Goal: Task Accomplishment & Management: Use online tool/utility

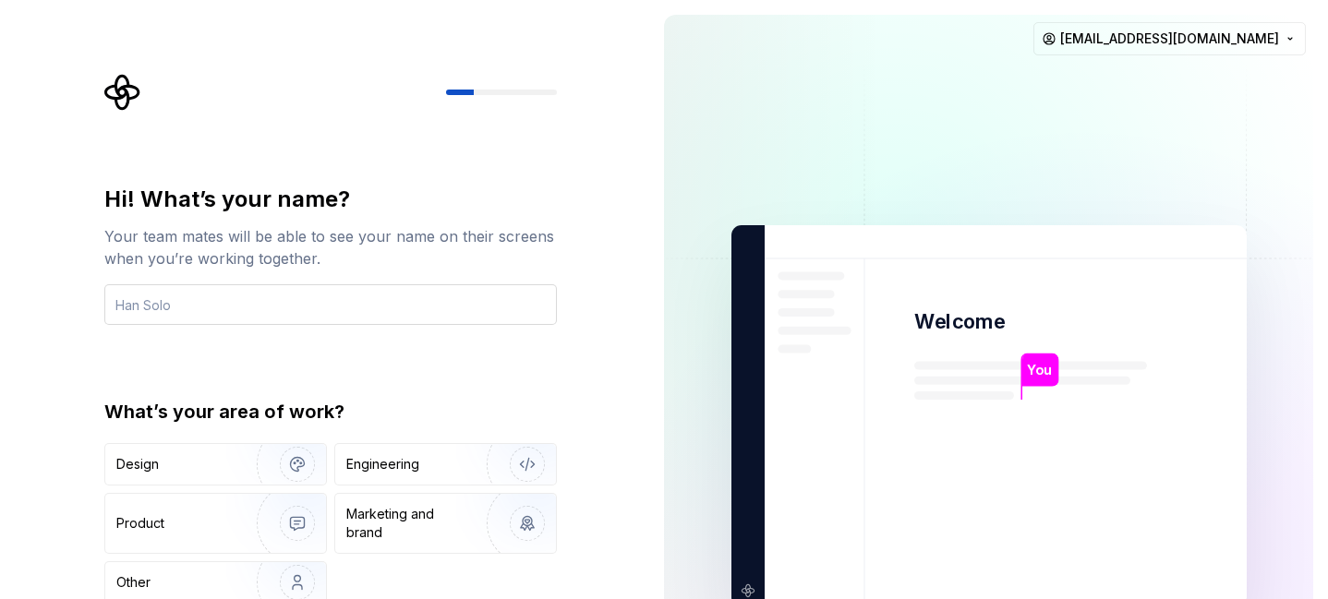
click at [315, 311] on input "text" at bounding box center [330, 304] width 453 height 41
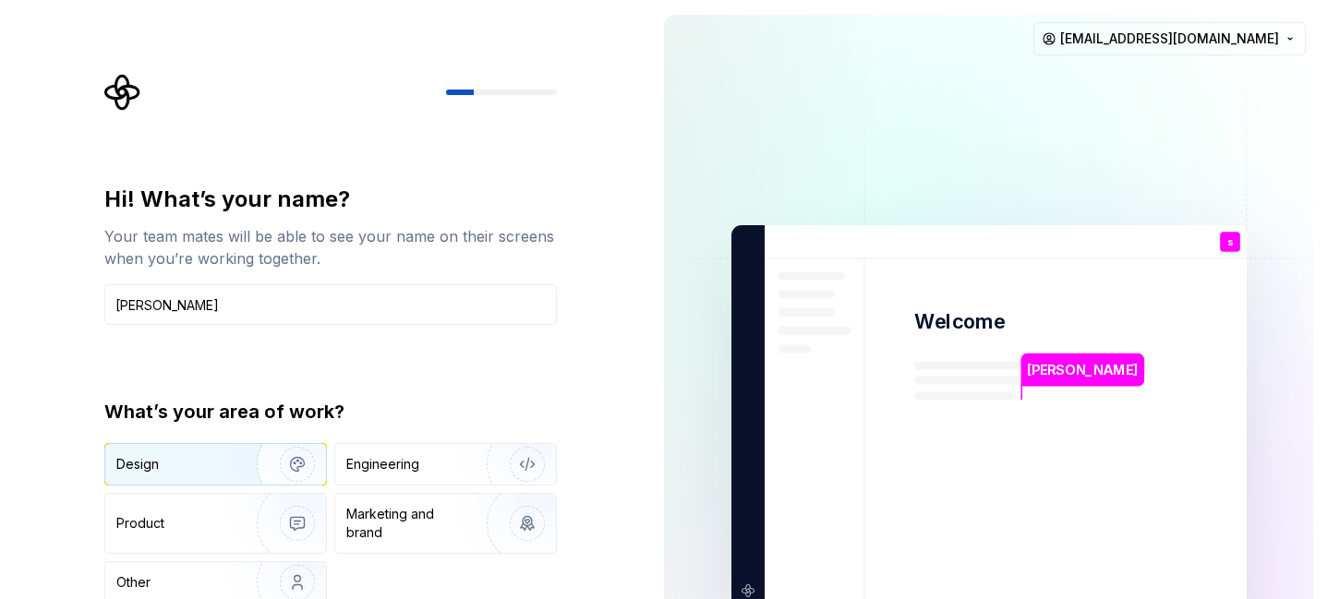
type input "sujan"
click at [272, 466] on img "button" at bounding box center [285, 465] width 118 height 124
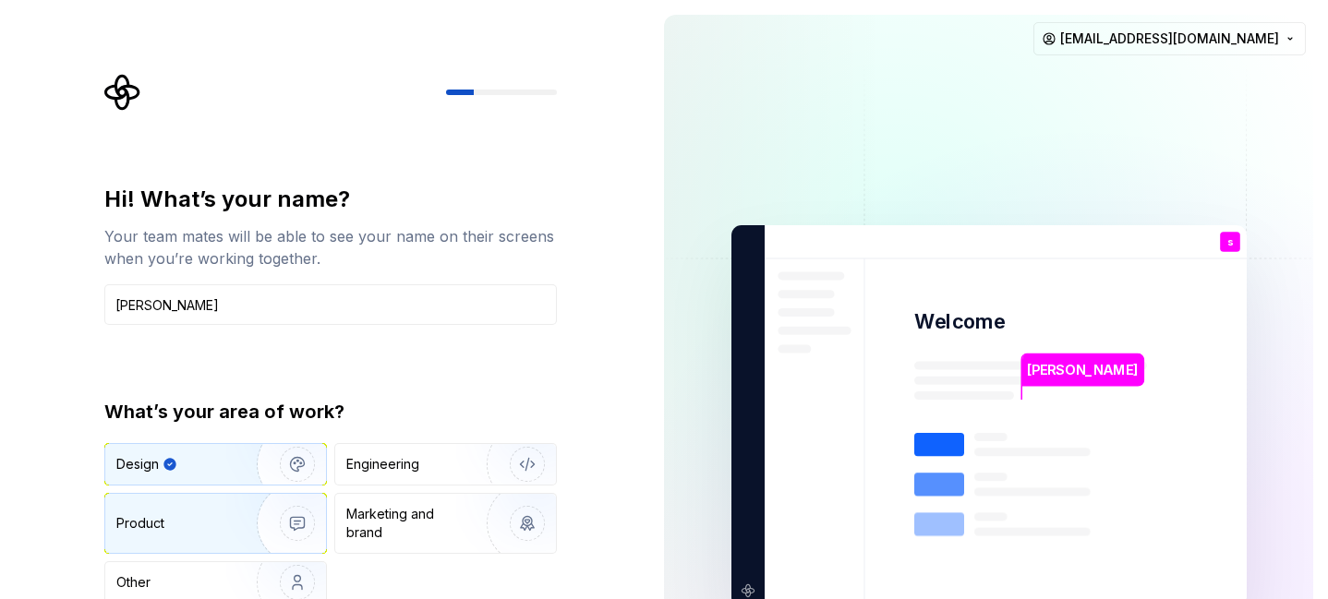
click at [254, 531] on img "button" at bounding box center [285, 524] width 118 height 124
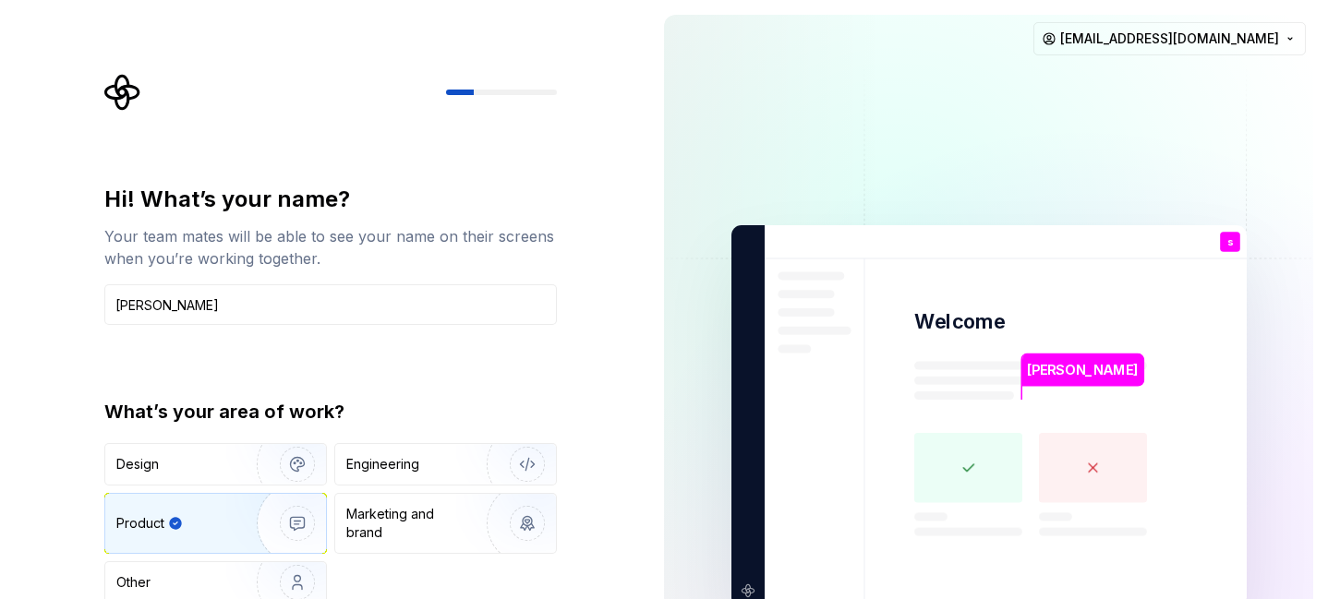
click at [239, 436] on div "What’s your area of work? Design Engineering Product Marketing and brand Other" at bounding box center [330, 501] width 453 height 205
click at [248, 468] on img "button" at bounding box center [285, 465] width 118 height 124
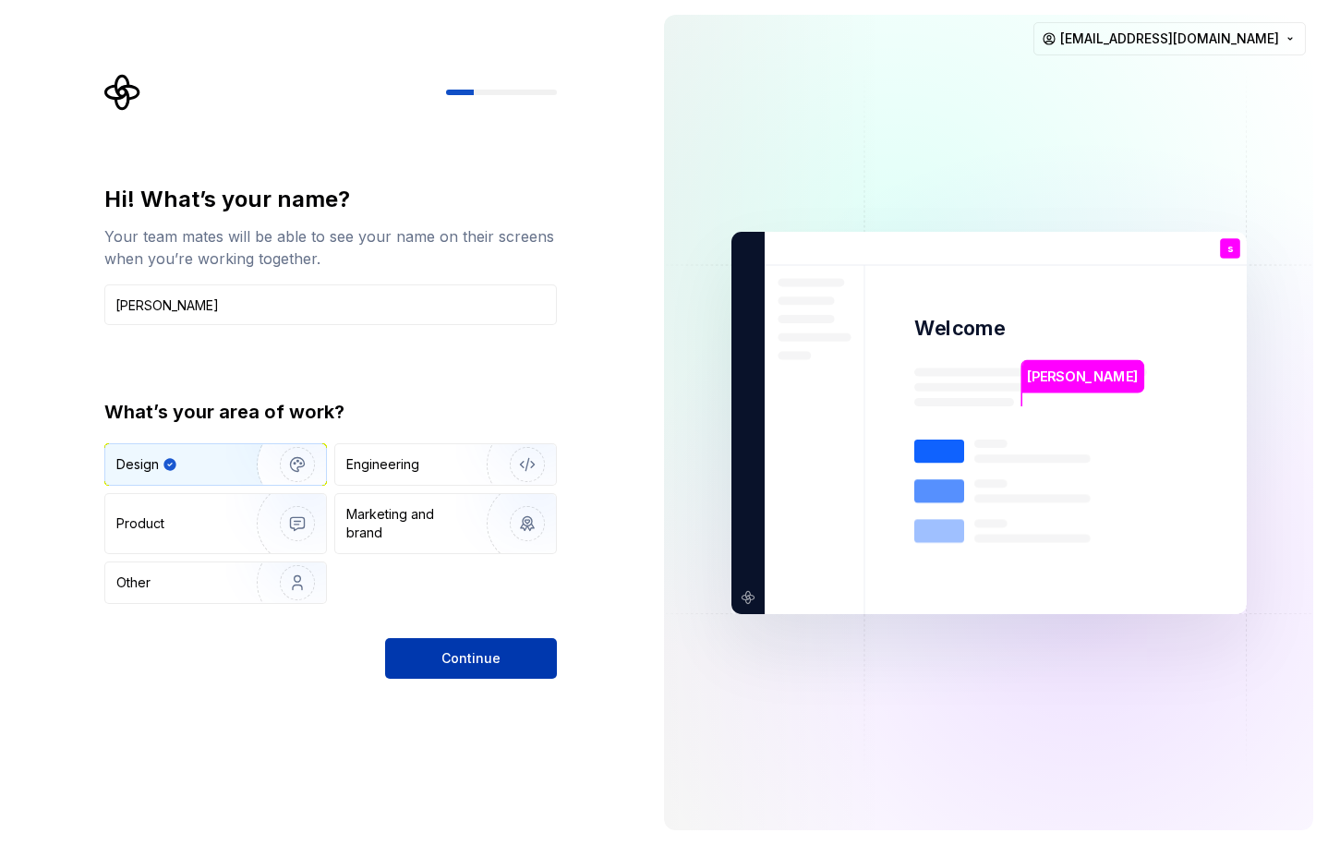
click at [455, 598] on button "Continue" at bounding box center [471, 658] width 172 height 41
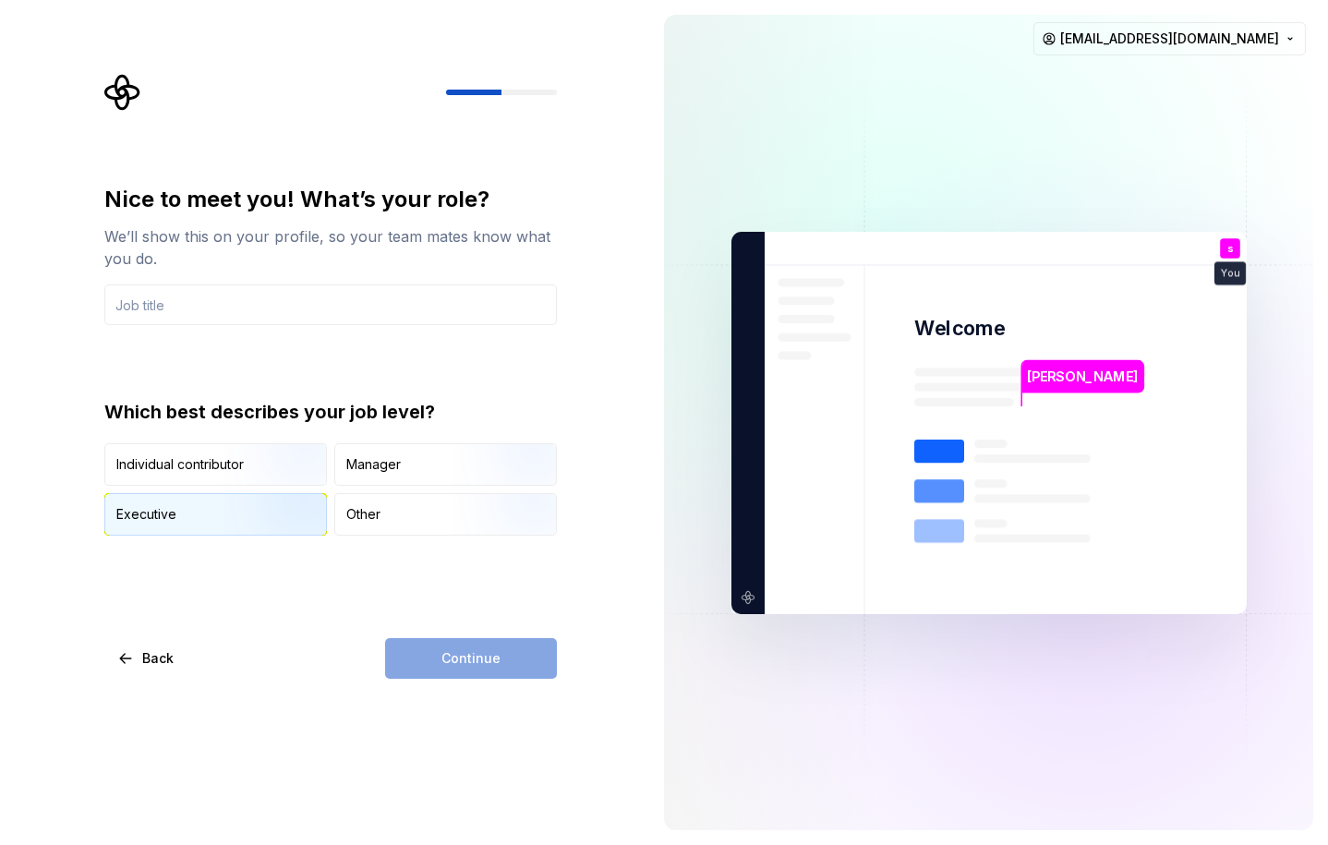
click at [281, 513] on img "button" at bounding box center [282, 538] width 118 height 124
click at [443, 598] on div "Continue" at bounding box center [471, 658] width 172 height 41
click at [246, 304] on input "text" at bounding box center [330, 304] width 453 height 41
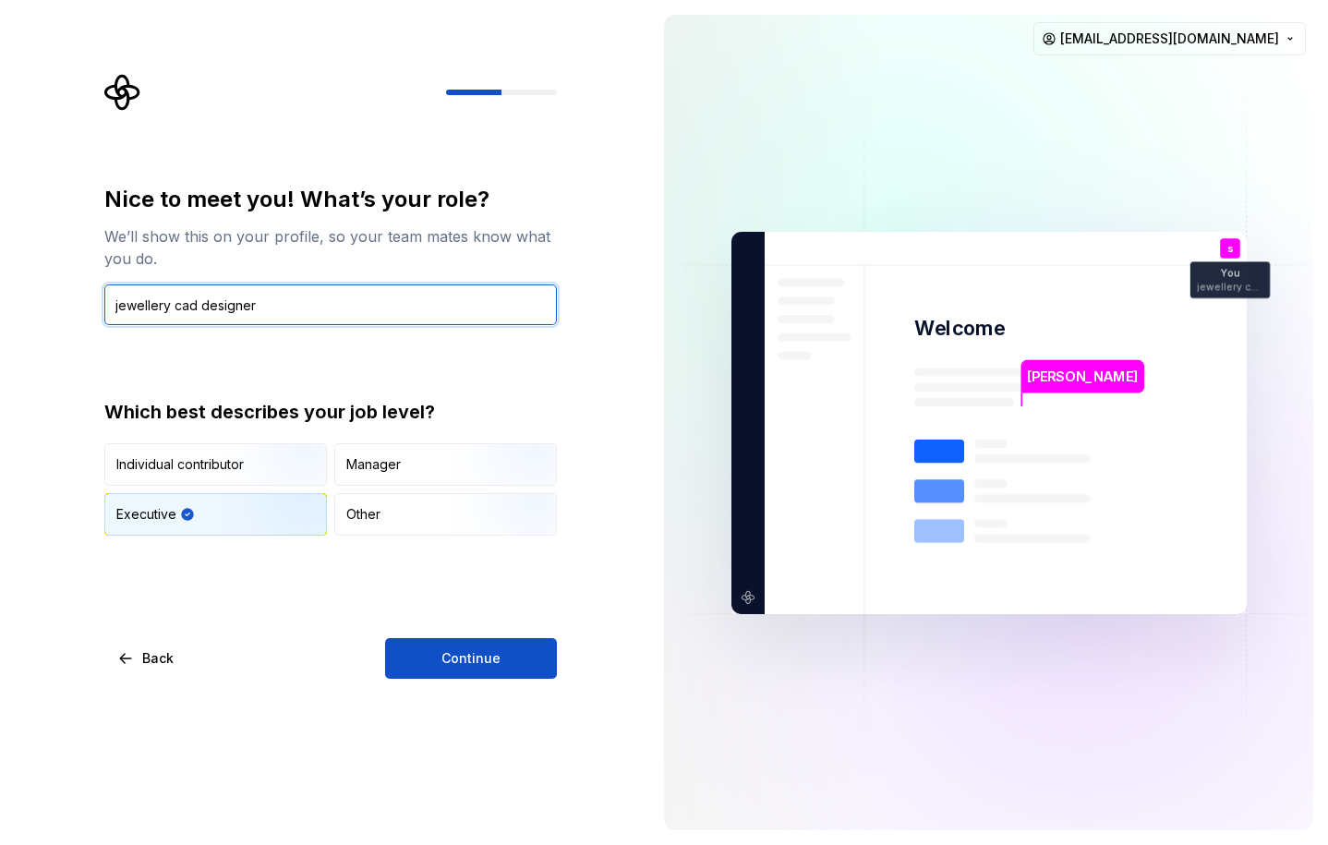
drag, startPoint x: 165, startPoint y: 305, endPoint x: 110, endPoint y: 295, distance: 56.3
click at [110, 295] on input "jewellery cad designer" at bounding box center [330, 304] width 453 height 41
type input "cad designer"
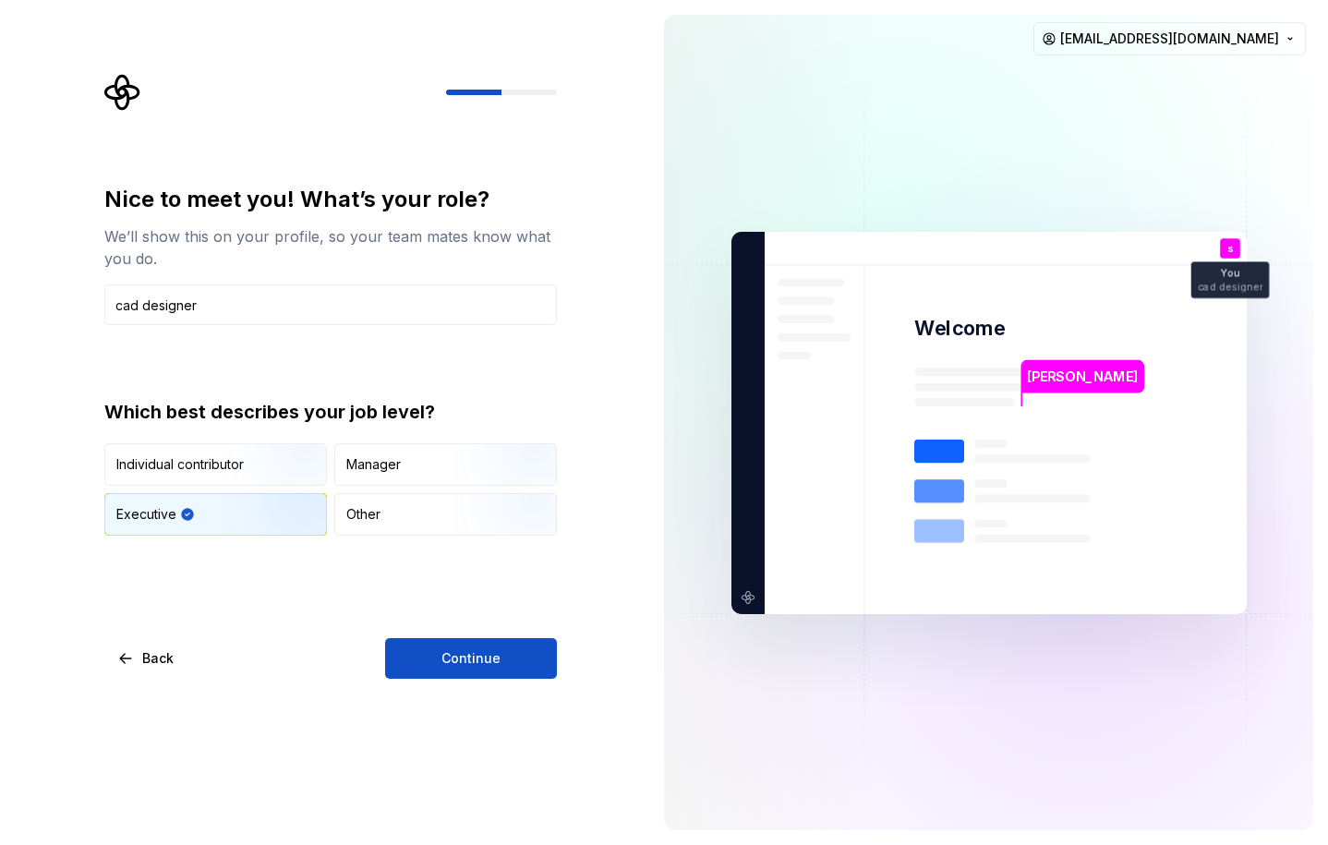
click at [506, 598] on button "Continue" at bounding box center [471, 658] width 172 height 41
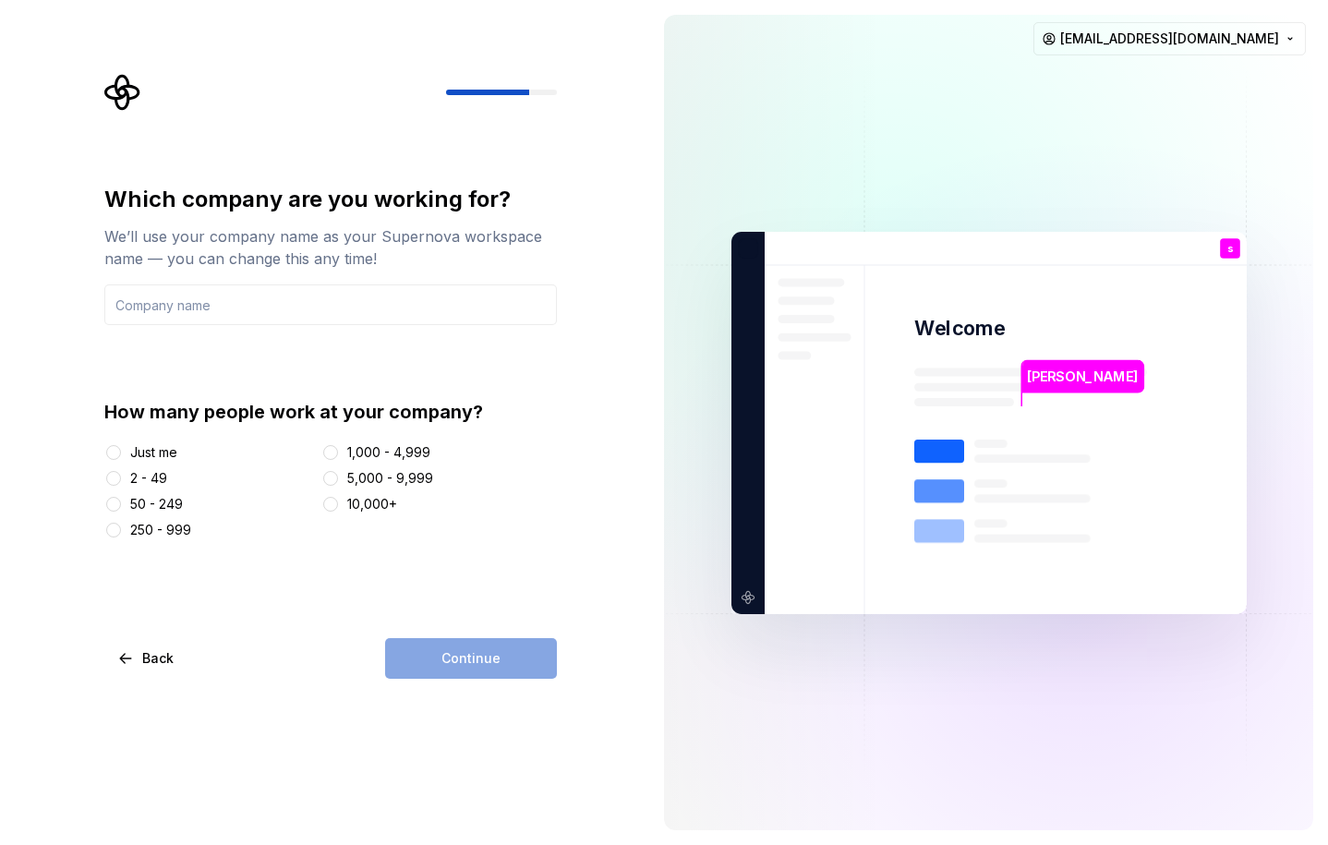
click at [122, 455] on div at bounding box center [113, 452] width 18 height 18
click at [119, 453] on button "Just me" at bounding box center [113, 452] width 15 height 15
click at [453, 598] on div "Continue" at bounding box center [471, 658] width 172 height 41
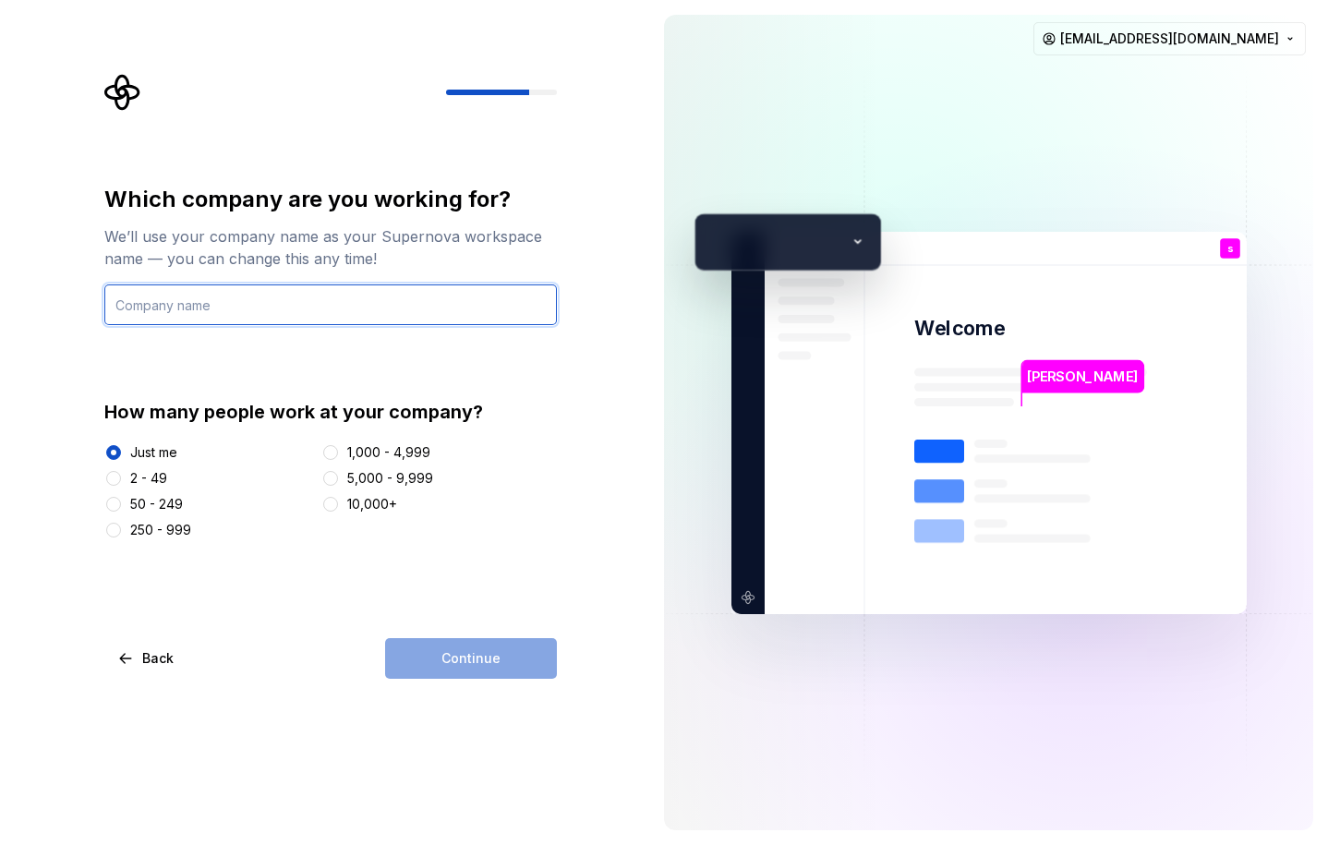
click at [191, 302] on input "text" at bounding box center [330, 304] width 453 height 41
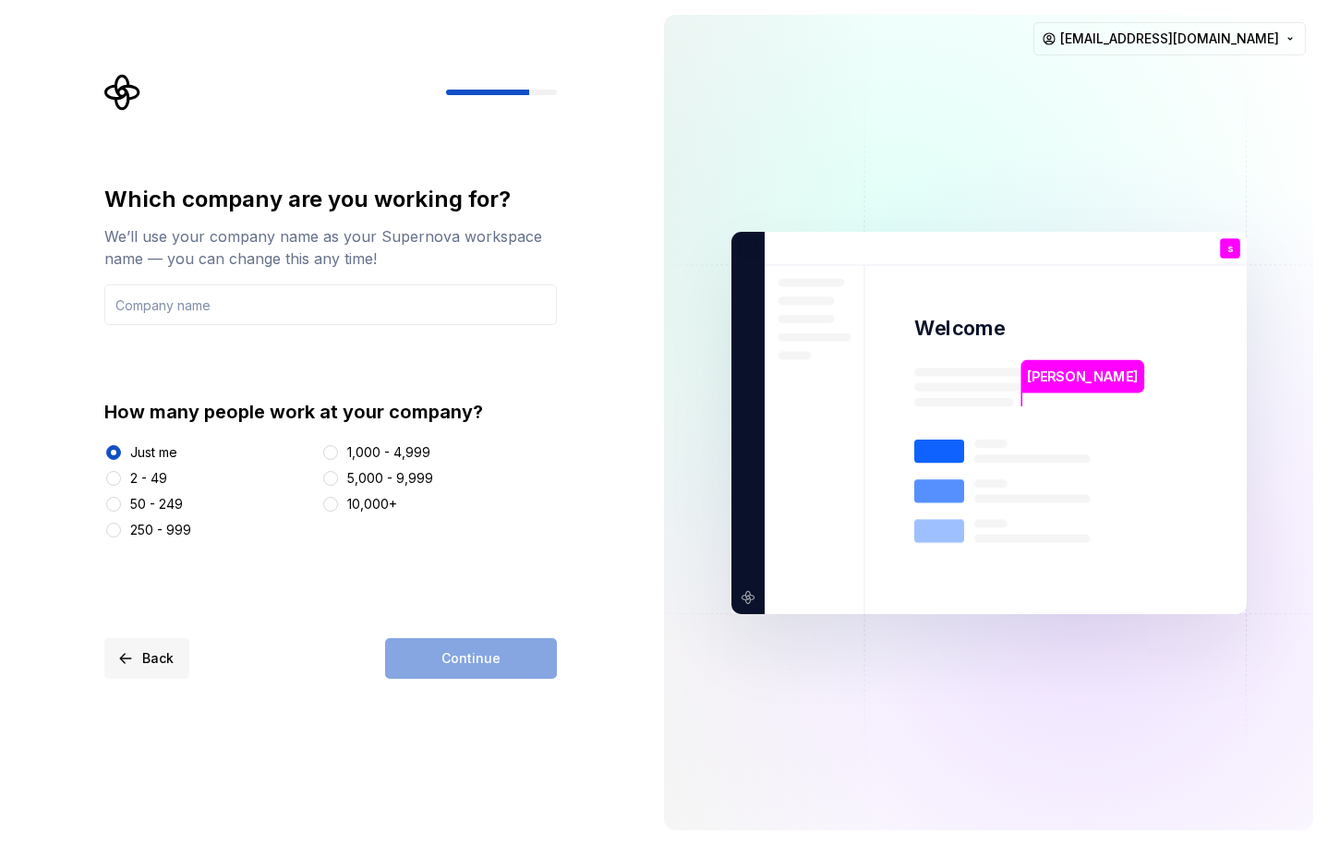
click at [126, 598] on button "Back" at bounding box center [146, 658] width 85 height 41
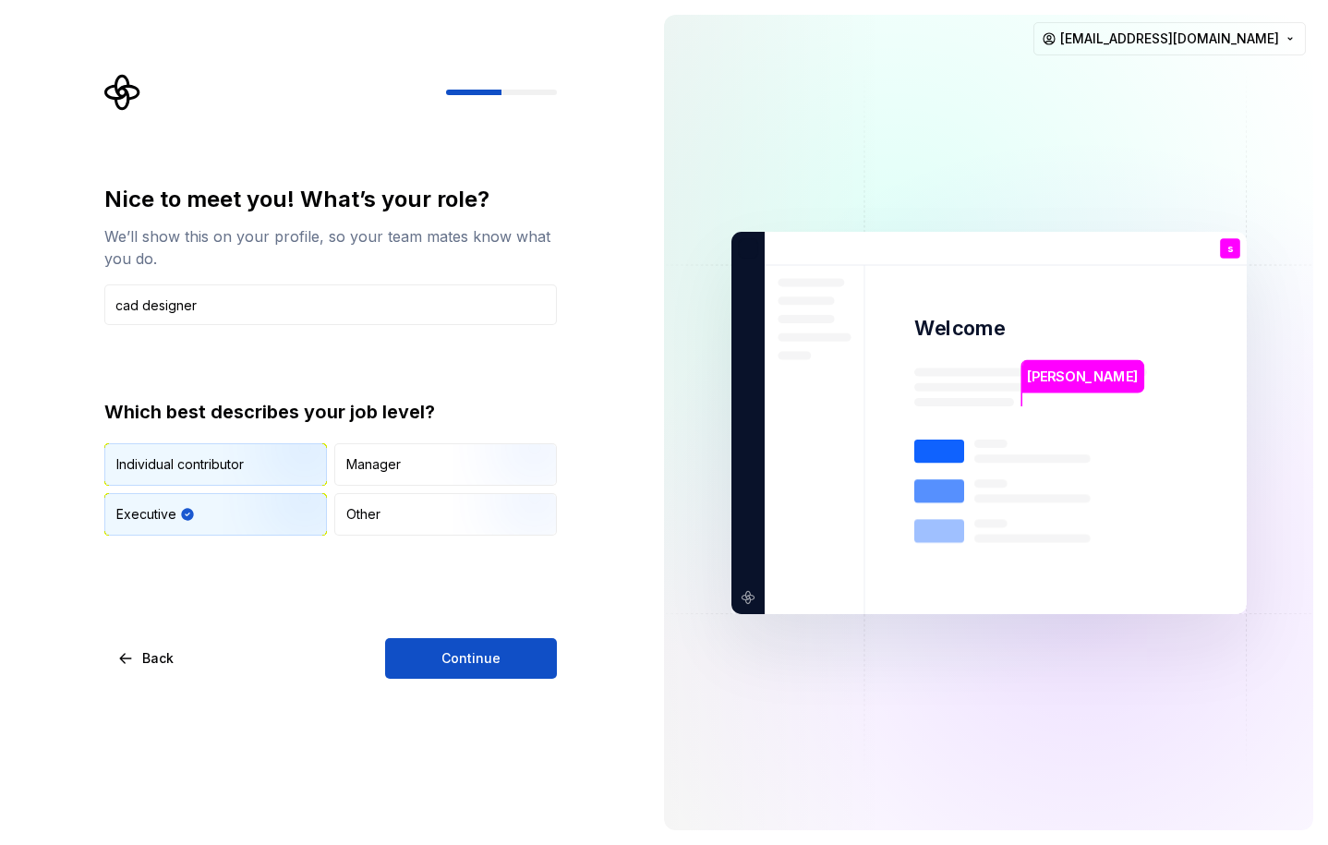
click at [205, 472] on div "Individual contributor" at bounding box center [179, 464] width 127 height 18
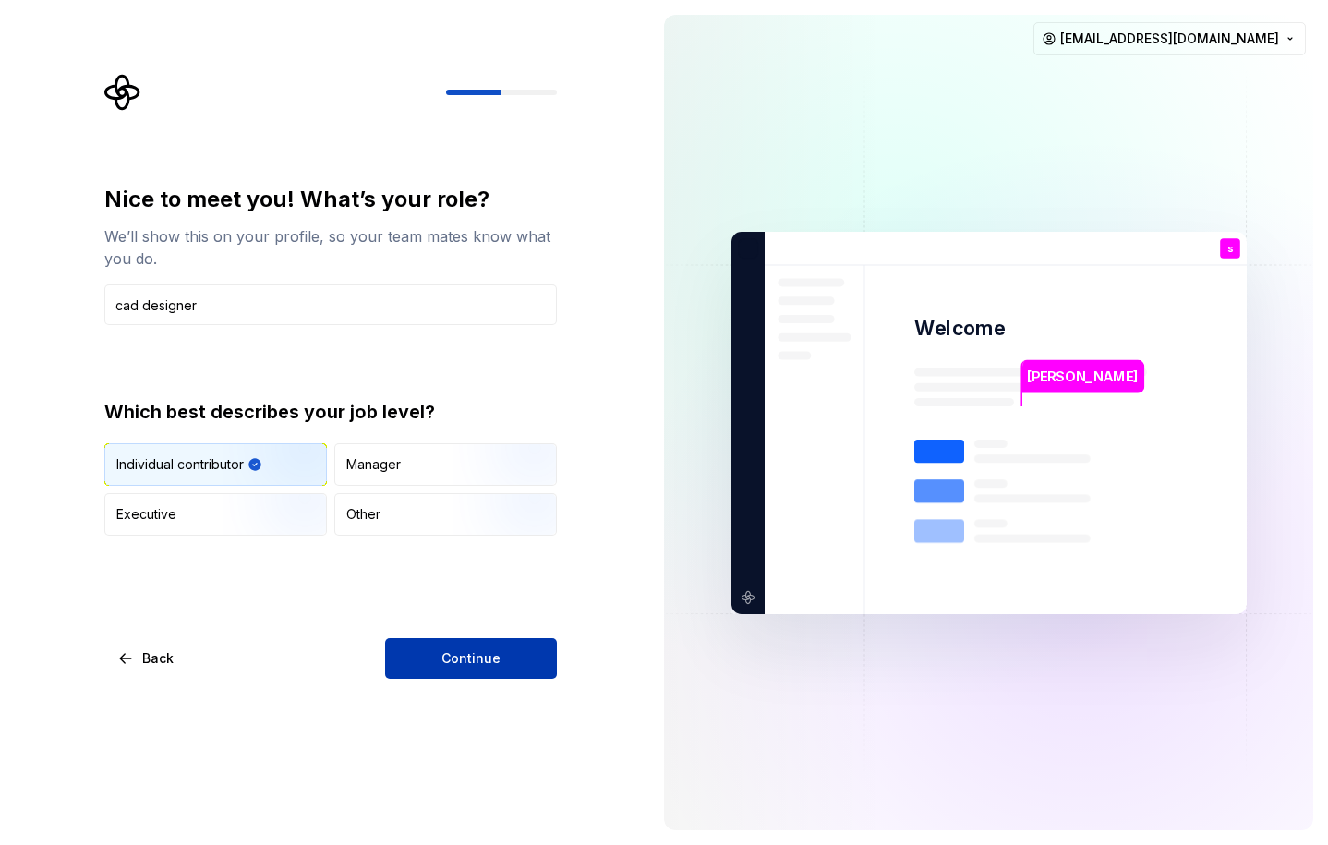
click at [452, 598] on span "Continue" at bounding box center [470, 658] width 59 height 18
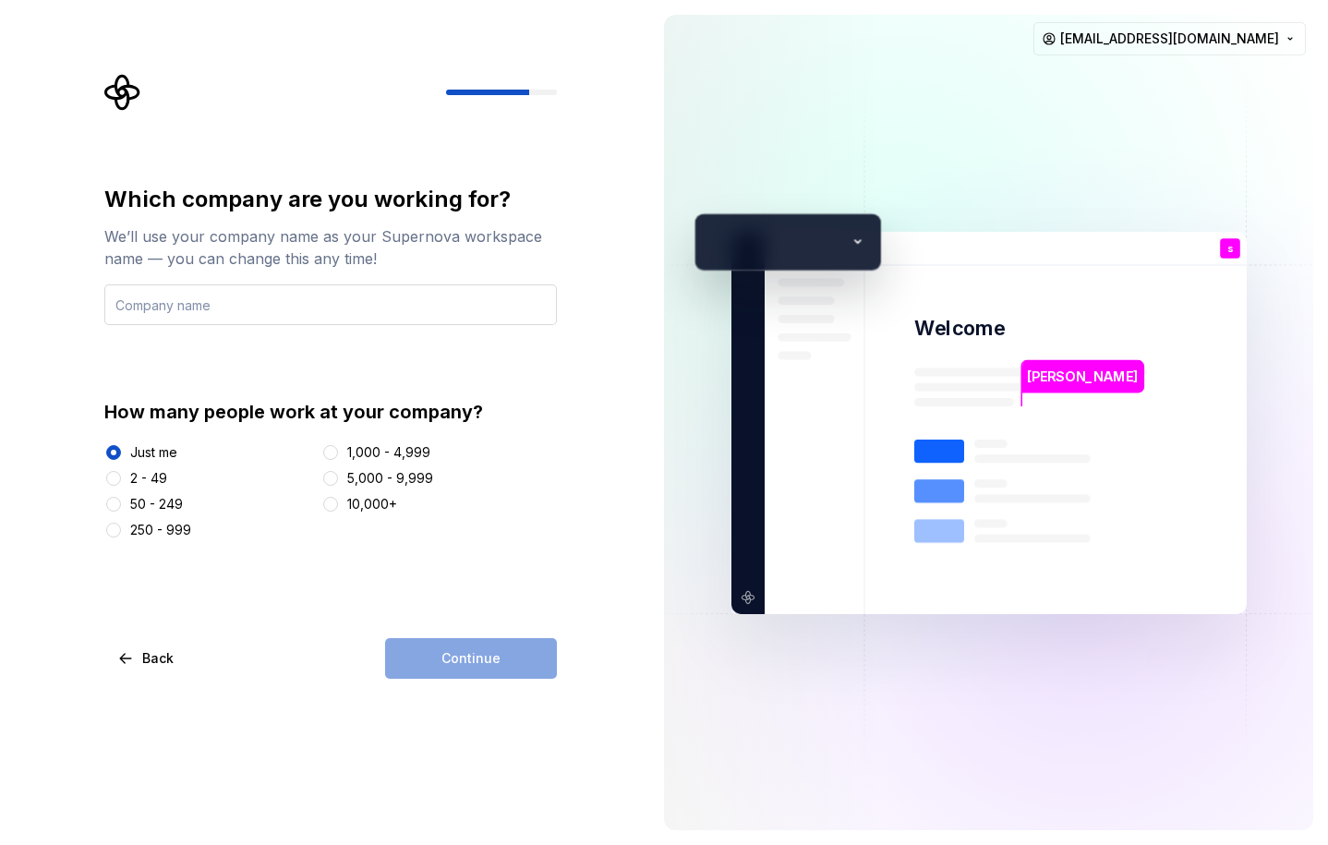
click at [234, 311] on input "text" at bounding box center [330, 304] width 453 height 41
click at [192, 301] on input "text" at bounding box center [330, 304] width 453 height 41
type input "sujan"
click at [419, 598] on button "Continue" at bounding box center [471, 658] width 172 height 41
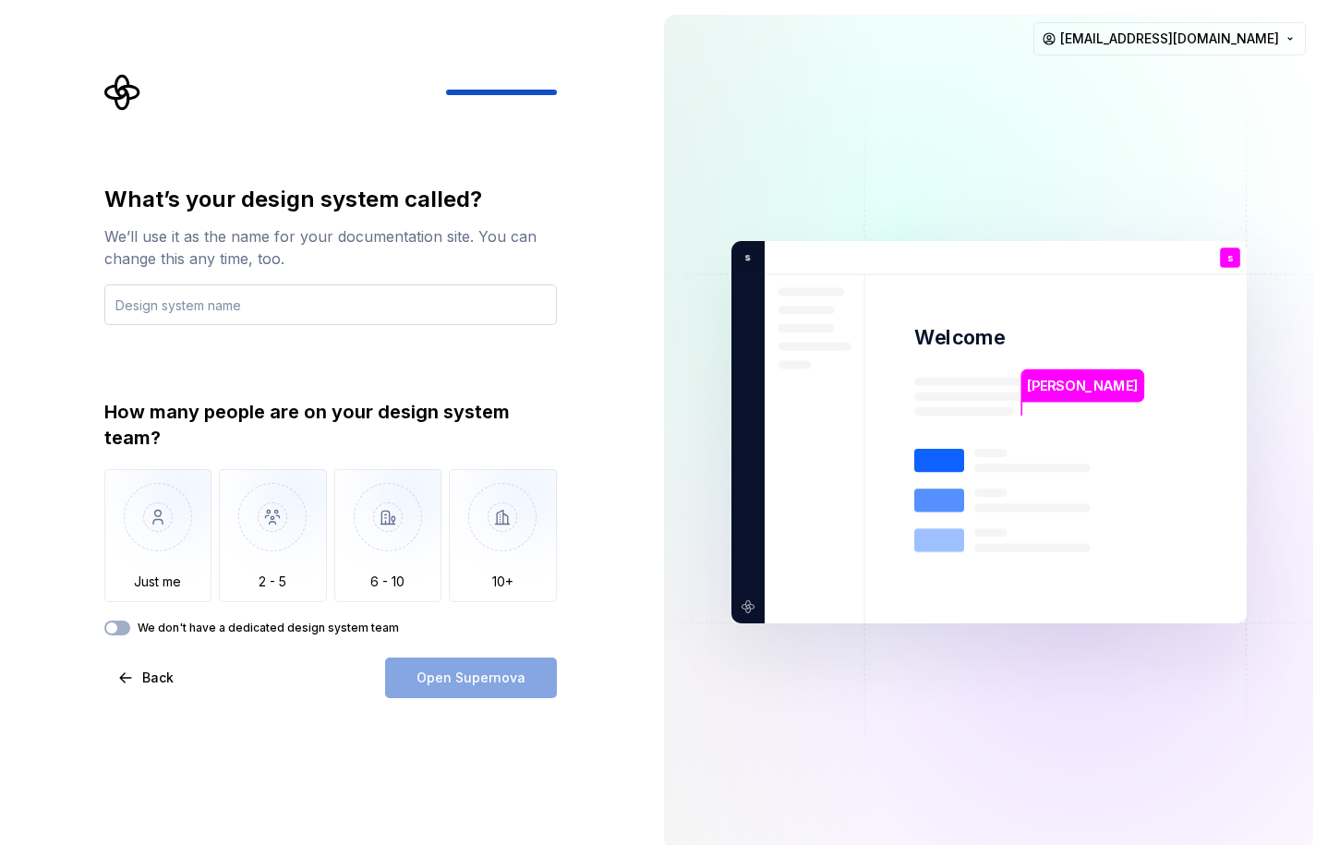
click at [175, 319] on input "text" at bounding box center [330, 304] width 453 height 41
click at [142, 560] on img "button" at bounding box center [158, 531] width 108 height 124
click at [219, 268] on div "We’ll use it as the name for your documentation site. You can change this any t…" at bounding box center [330, 247] width 453 height 44
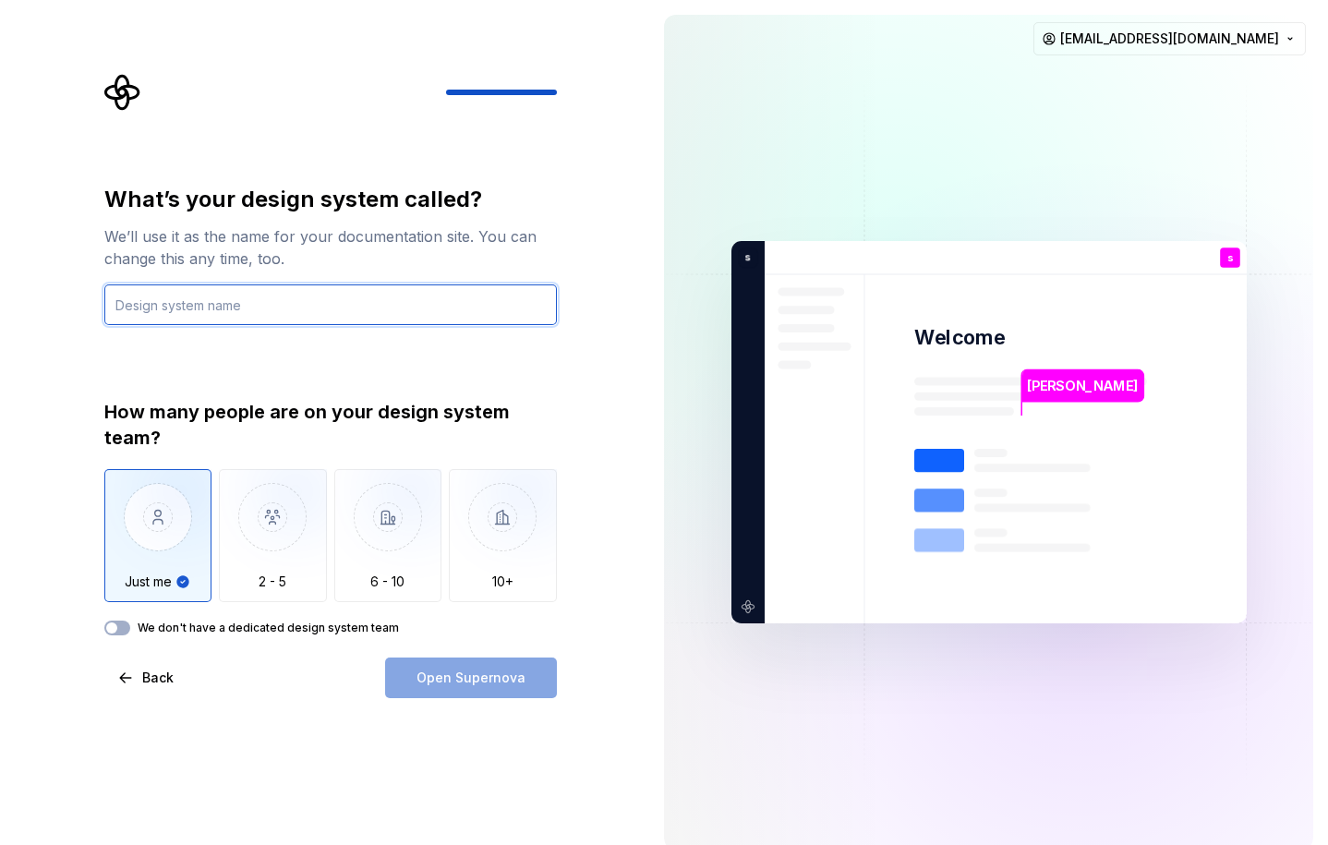
click at [221, 307] on input "text" at bounding box center [330, 304] width 453 height 41
click at [334, 298] on input "text" at bounding box center [330, 304] width 453 height 41
type input "design team"
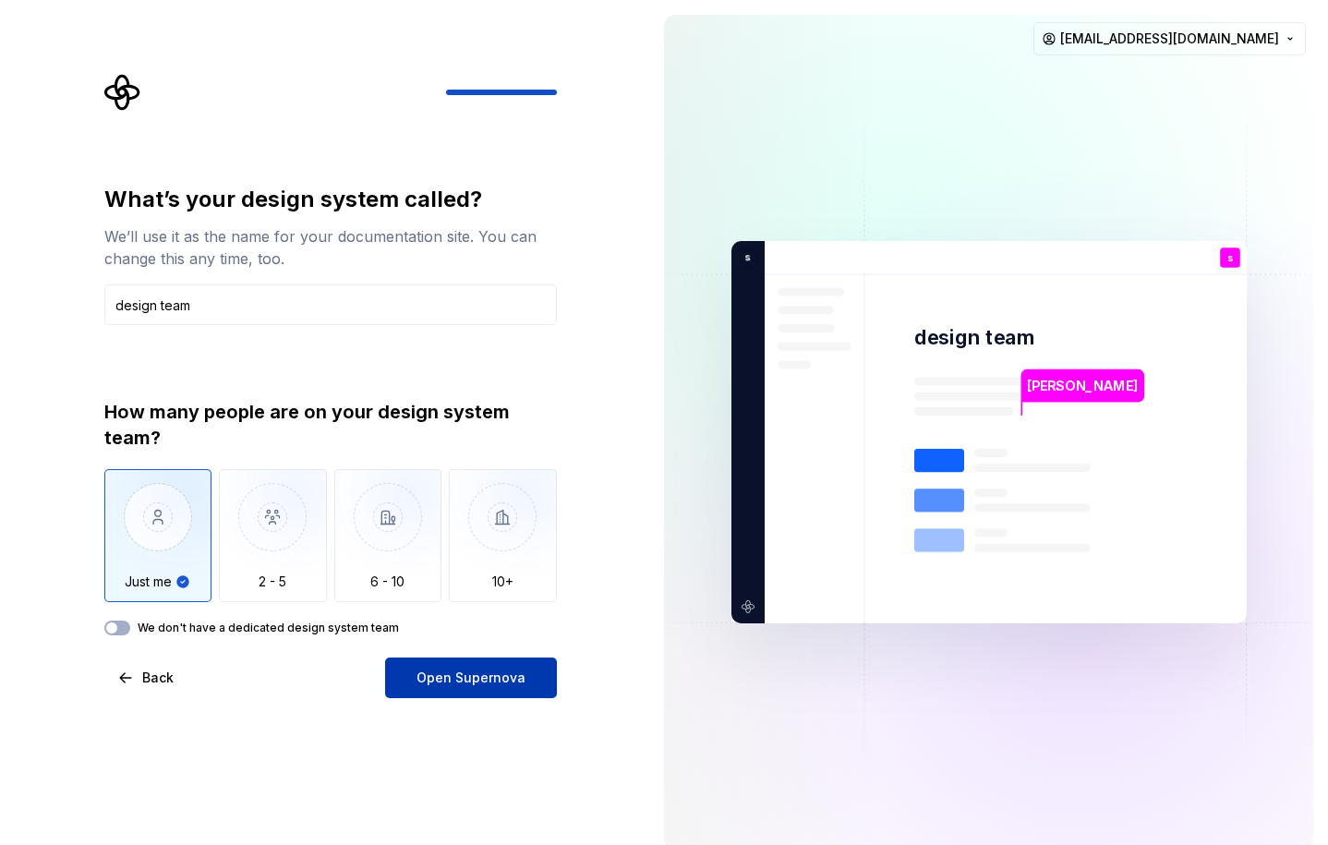
drag, startPoint x: 454, startPoint y: 671, endPoint x: 437, endPoint y: 662, distance: 19.8
click at [437, 598] on button "Open Supernova" at bounding box center [471, 678] width 172 height 41
drag, startPoint x: 115, startPoint y: 621, endPoint x: 144, endPoint y: 634, distance: 32.6
click at [118, 598] on button "We don't have a dedicated design system team" at bounding box center [117, 628] width 26 height 15
click at [465, 598] on div "Open Supernova" at bounding box center [471, 678] width 172 height 41
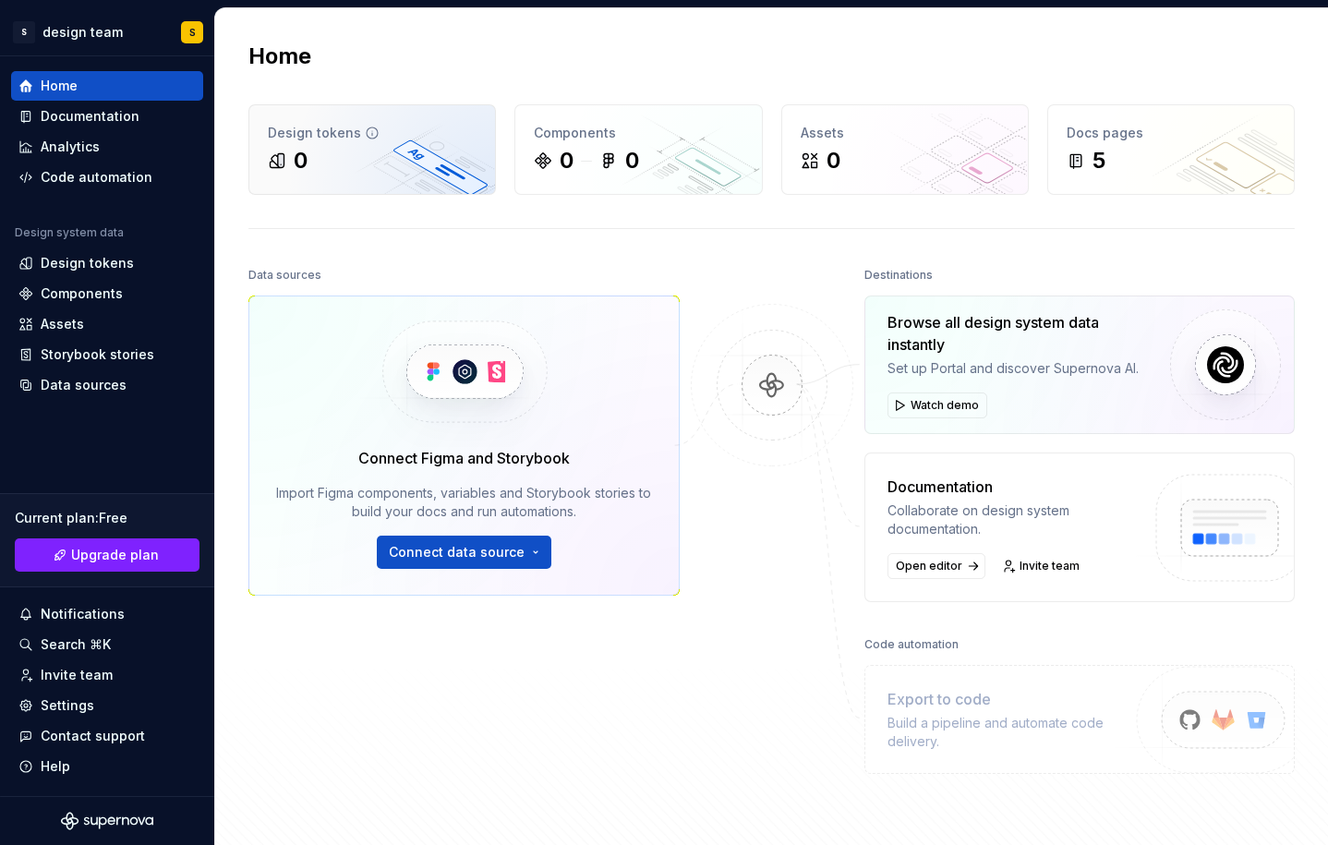
click at [363, 173] on div "0" at bounding box center [372, 161] width 209 height 30
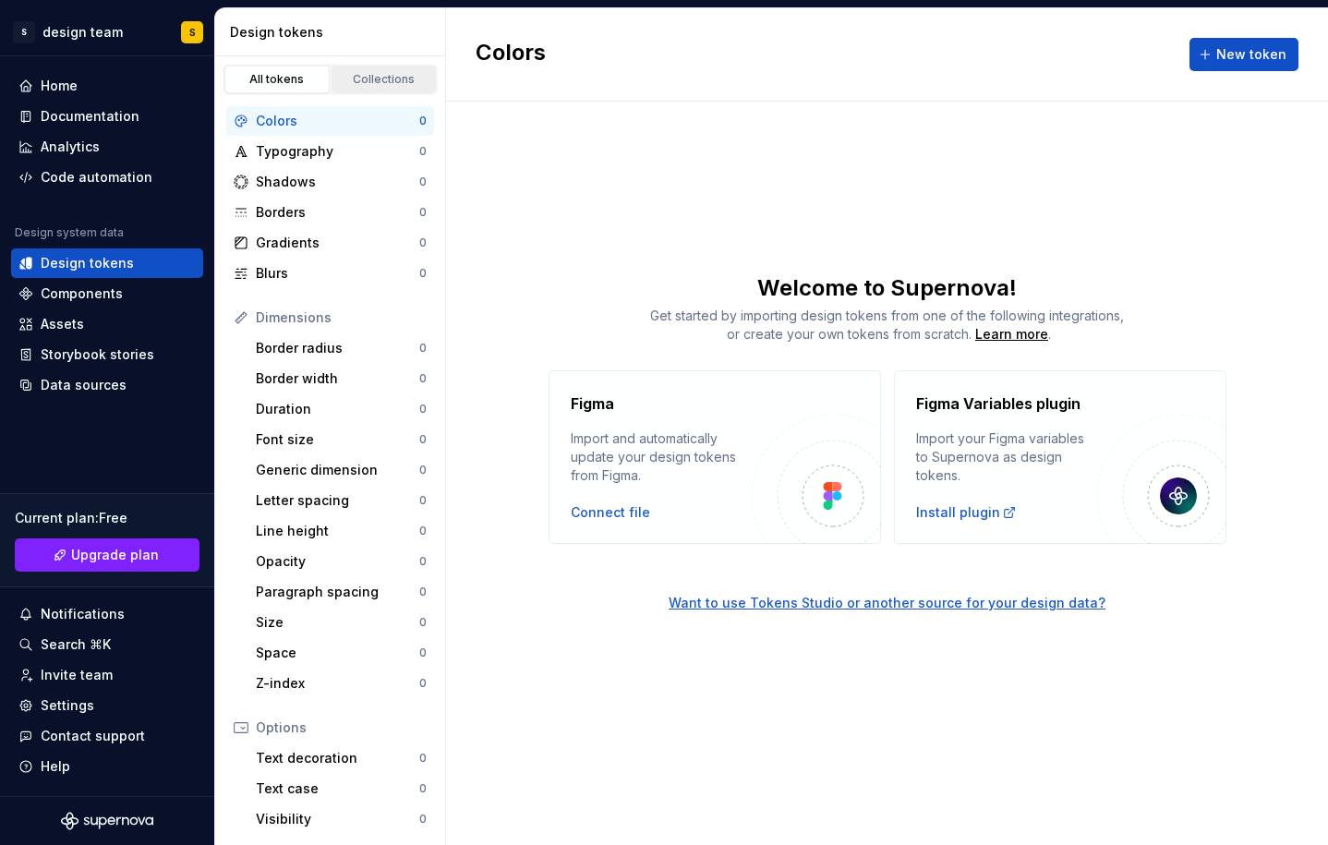
click at [356, 79] on div "Collections" at bounding box center [384, 79] width 92 height 15
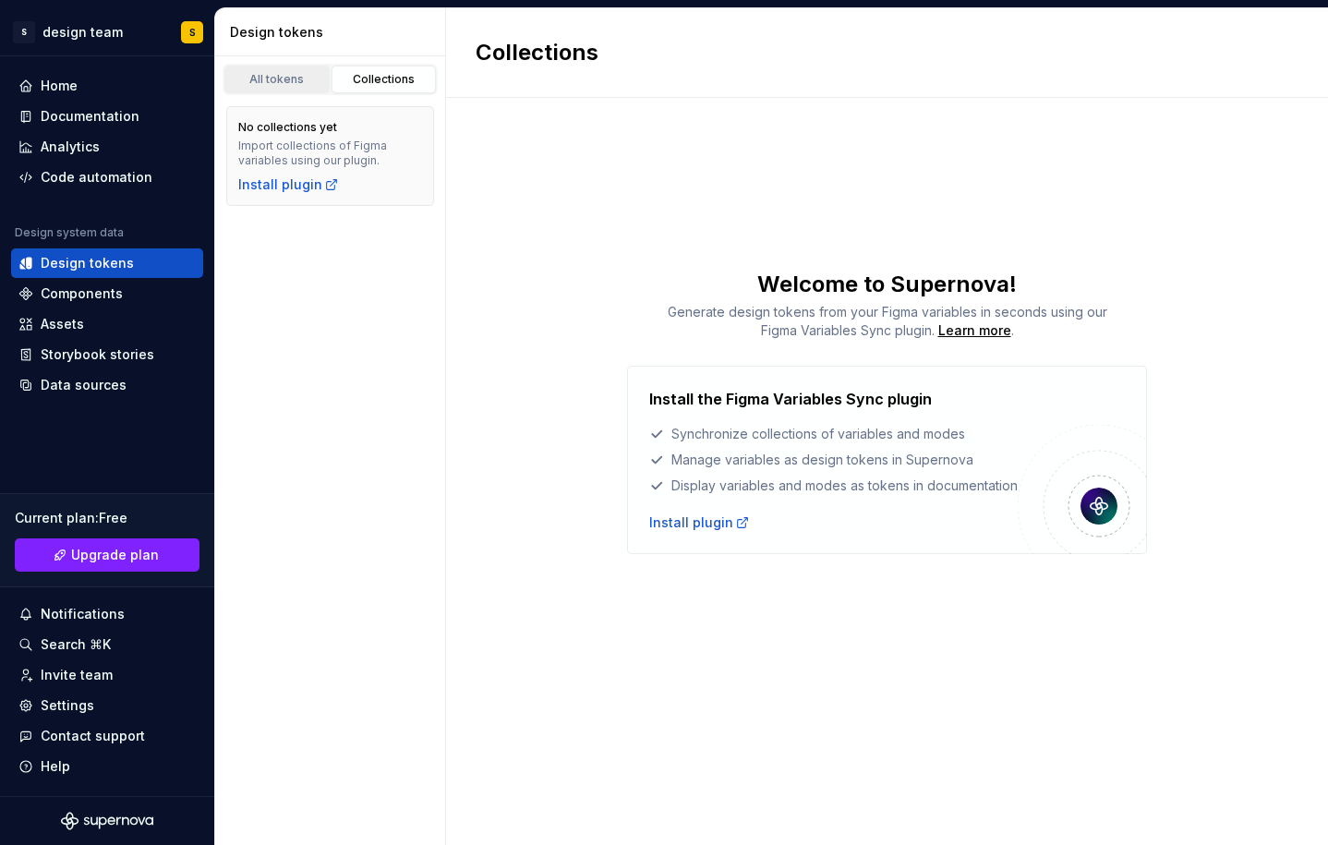
click at [279, 88] on link "All tokens" at bounding box center [276, 80] width 105 height 28
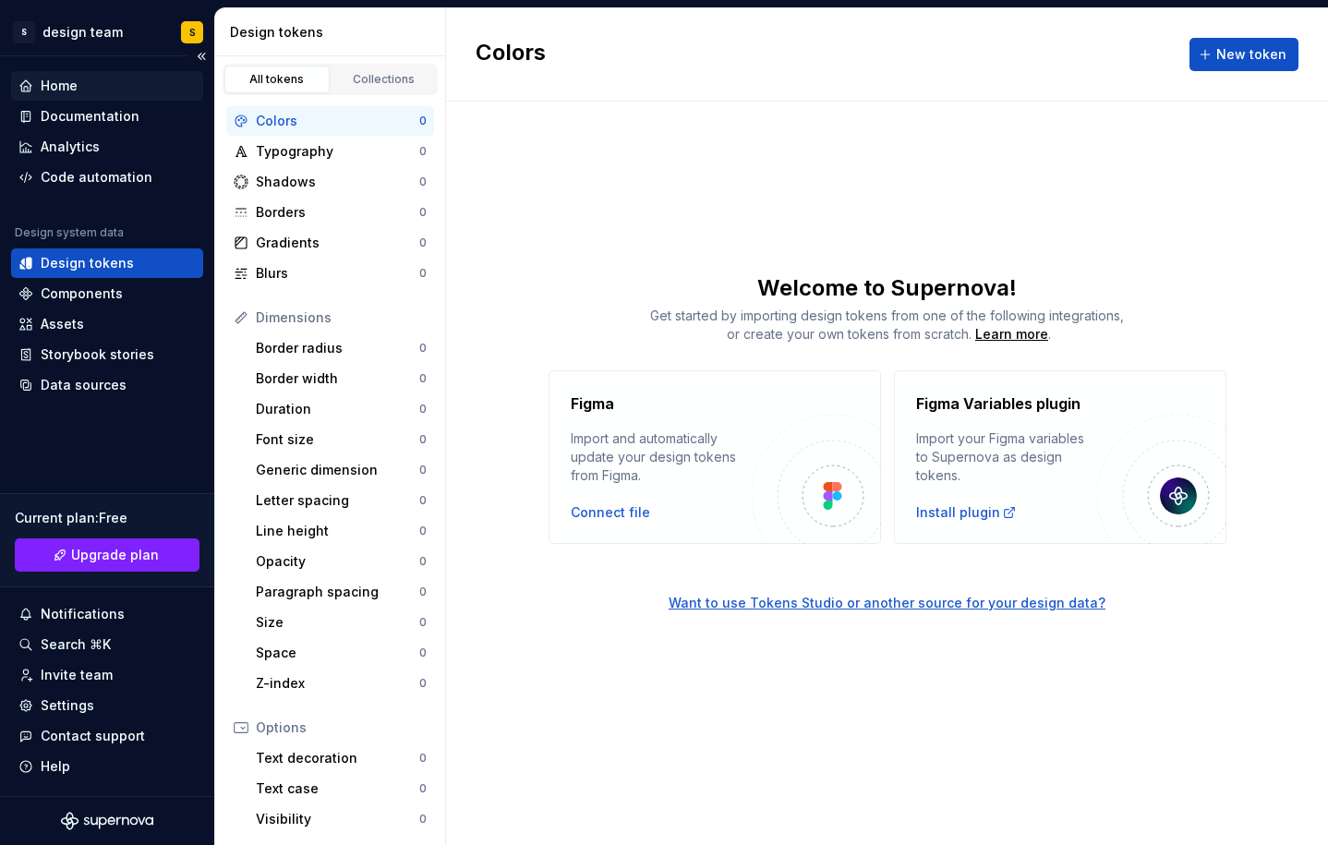
click at [66, 84] on div "Home" at bounding box center [59, 86] width 37 height 18
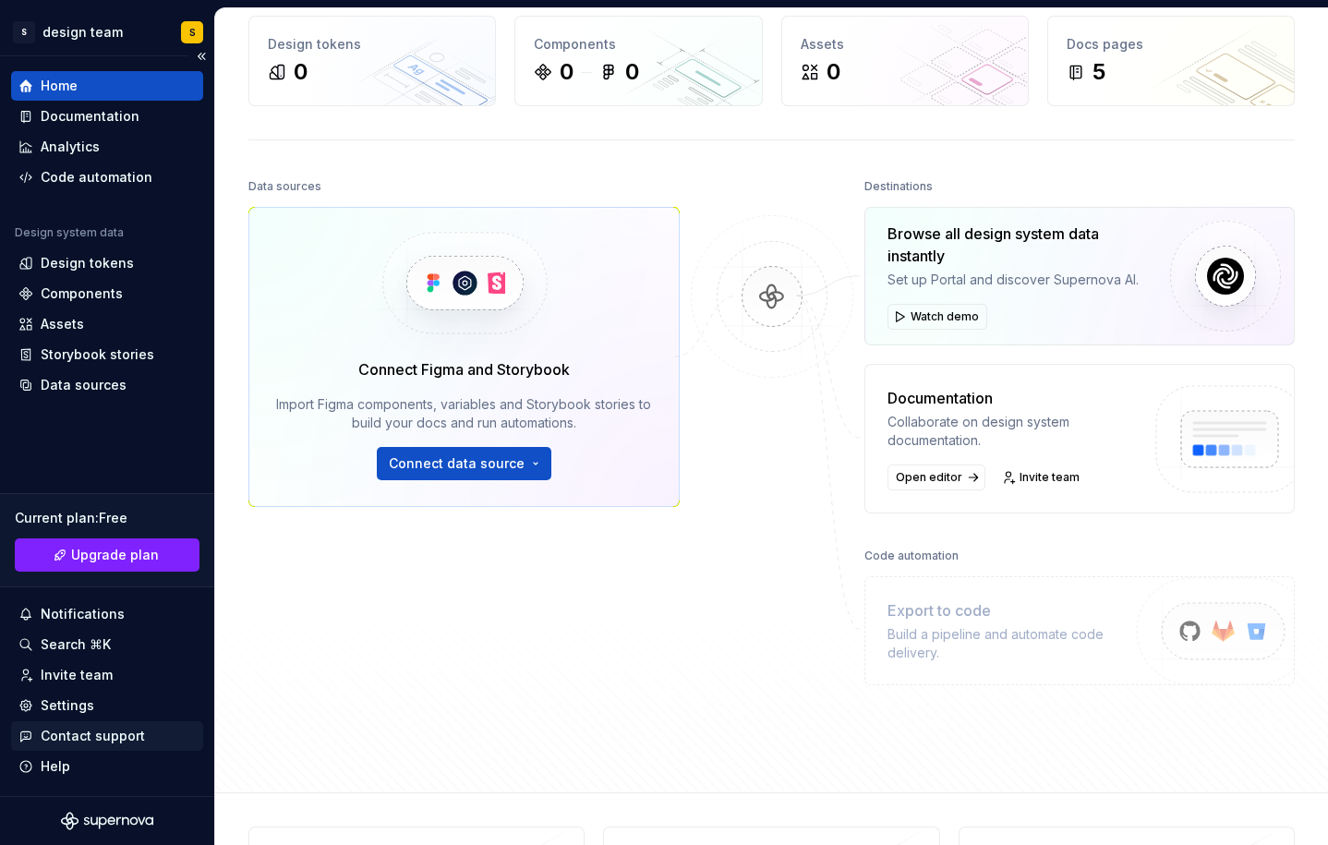
scroll to position [92, 0]
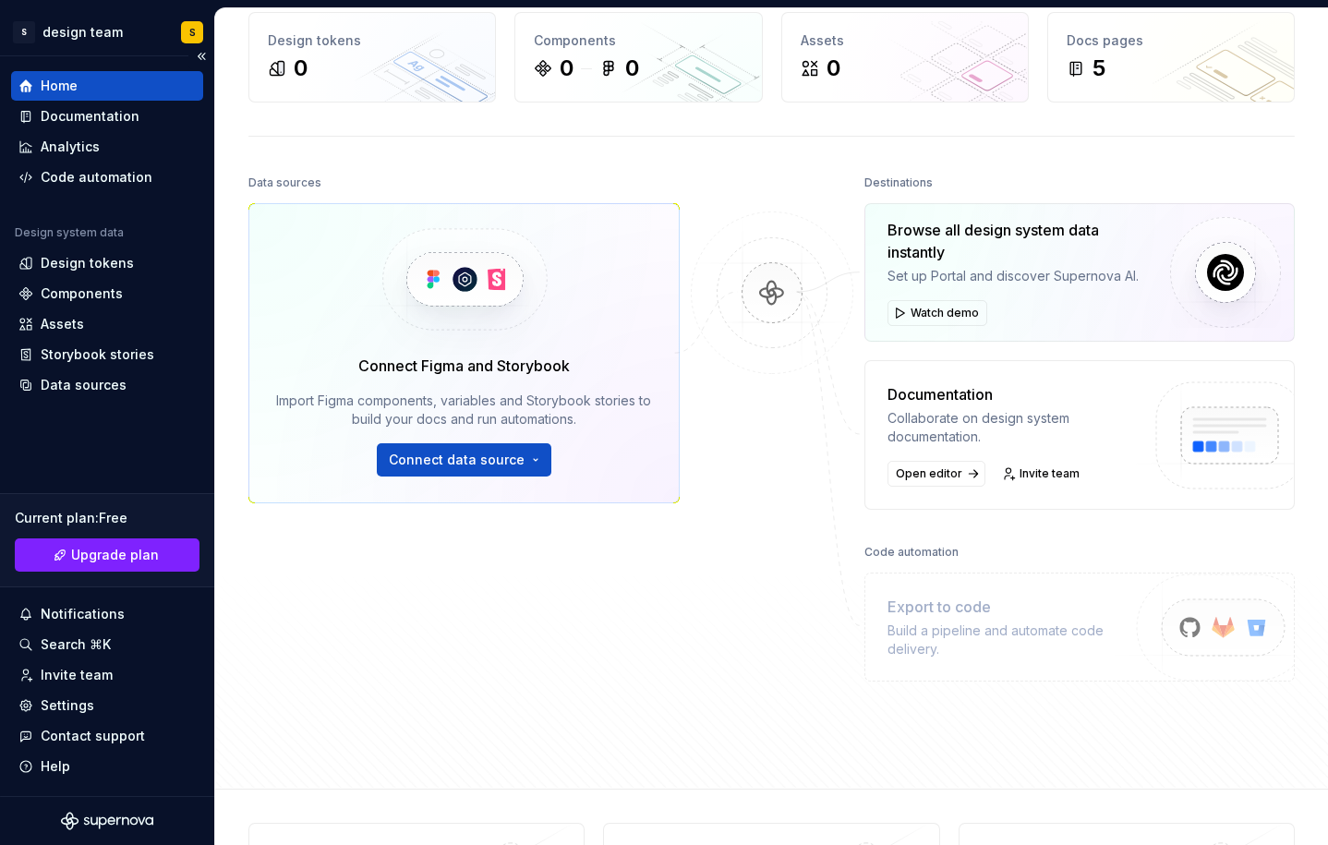
click at [107, 577] on div "Current plan : Free Upgrade plan" at bounding box center [107, 540] width 214 height 94
click at [117, 565] on link "Upgrade plan" at bounding box center [107, 554] width 185 height 33
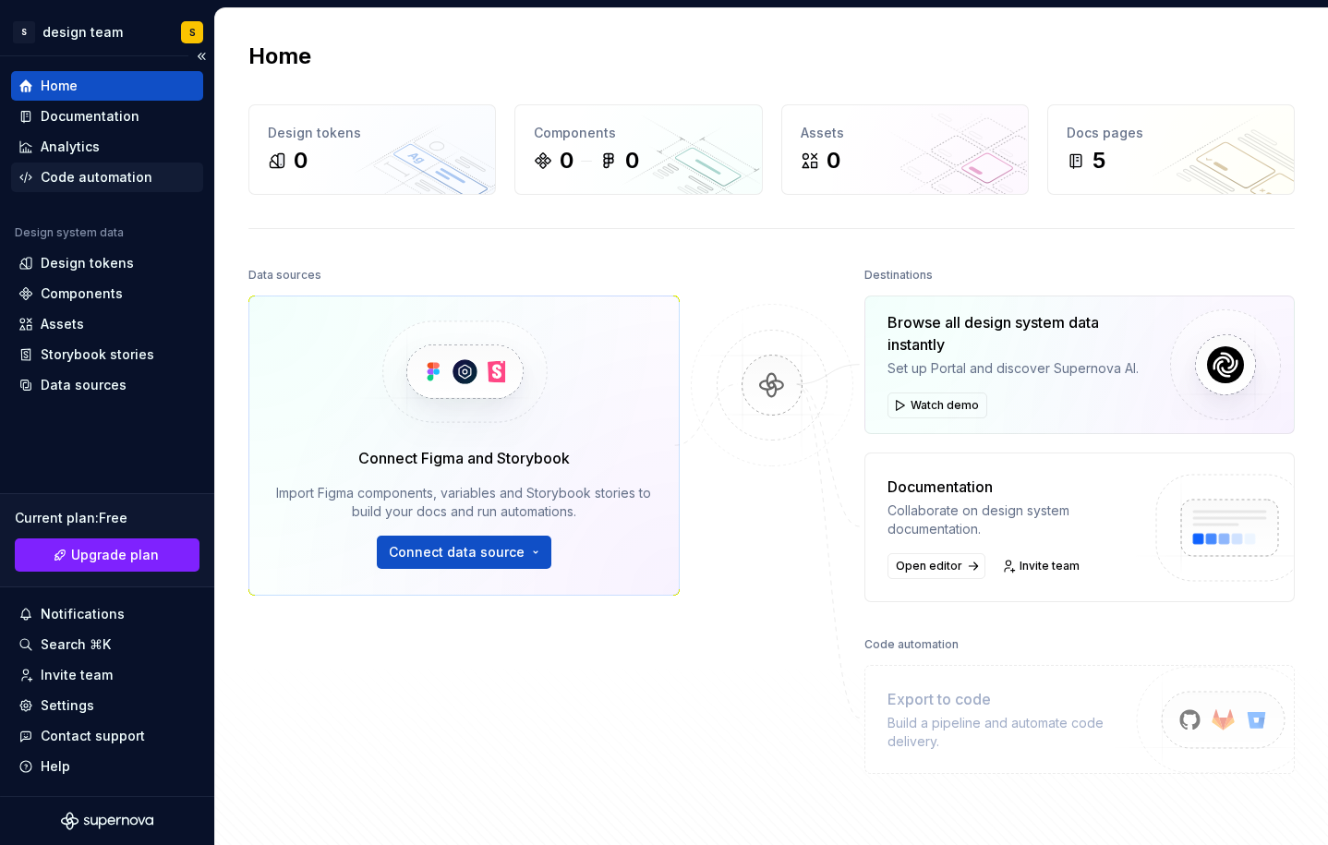
click at [101, 180] on div "Code automation" at bounding box center [97, 177] width 112 height 18
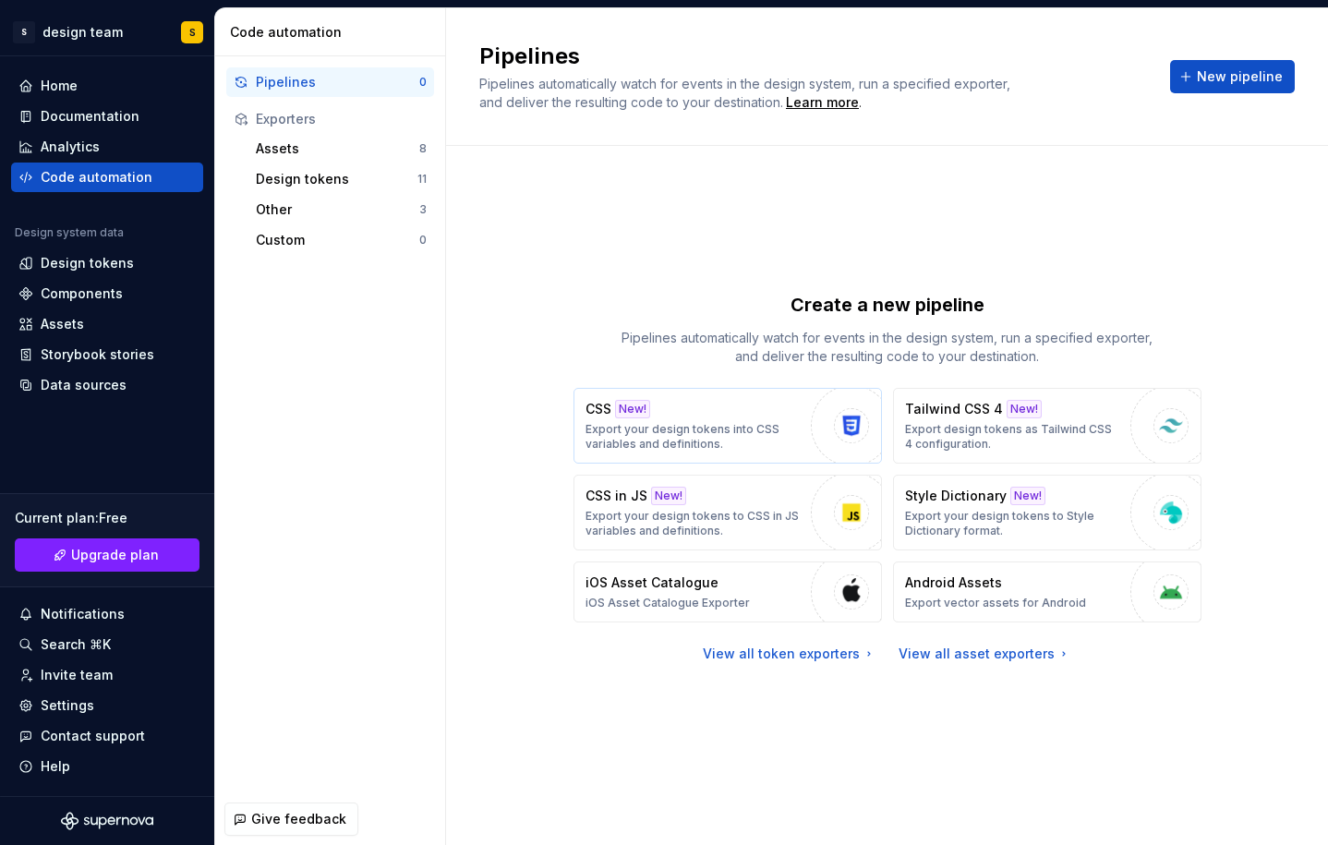
click at [722, 437] on p "Export your design tokens into CSS variables and definitions." at bounding box center [694, 437] width 216 height 30
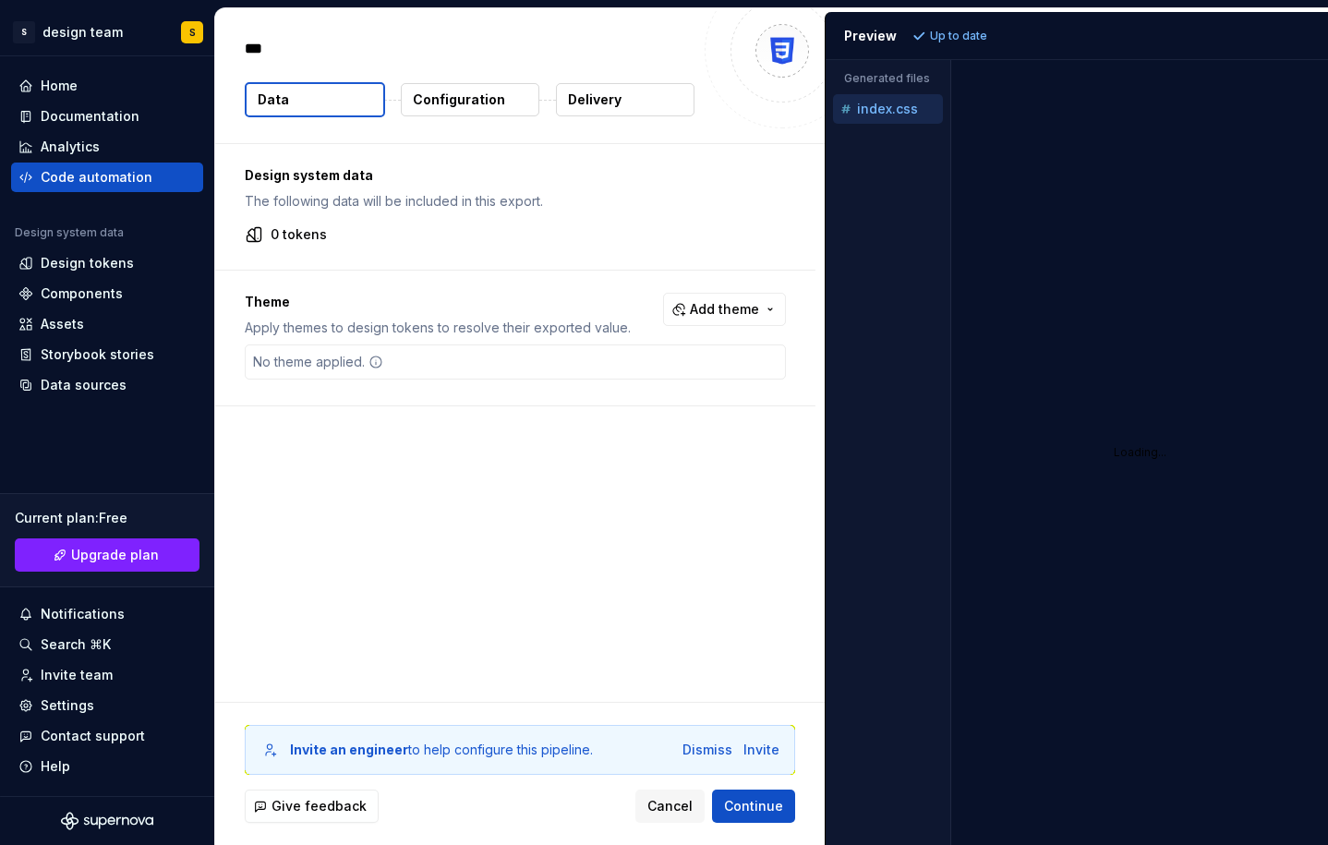
type textarea "*"
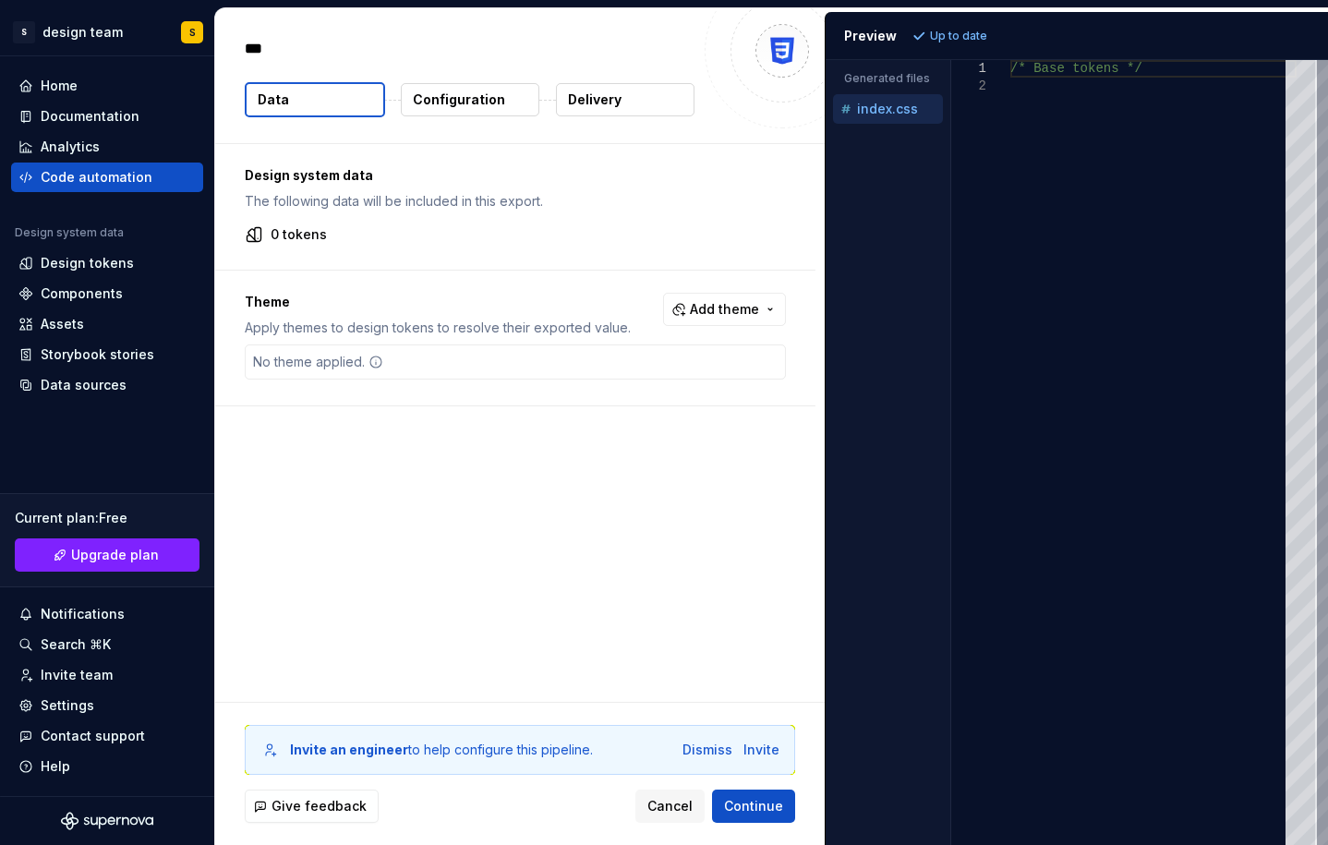
type textarea "**********"
click at [1178, 378] on div "/* Base tokens */" at bounding box center [1153, 452] width 286 height 785
click at [1102, 136] on div "/* Base tokens */" at bounding box center [1153, 452] width 286 height 785
click at [379, 438] on div "Design system data The following data will be included in this export. 0 tokens…" at bounding box center [520, 423] width 610 height 558
click at [76, 146] on div "Analytics" at bounding box center [70, 147] width 59 height 18
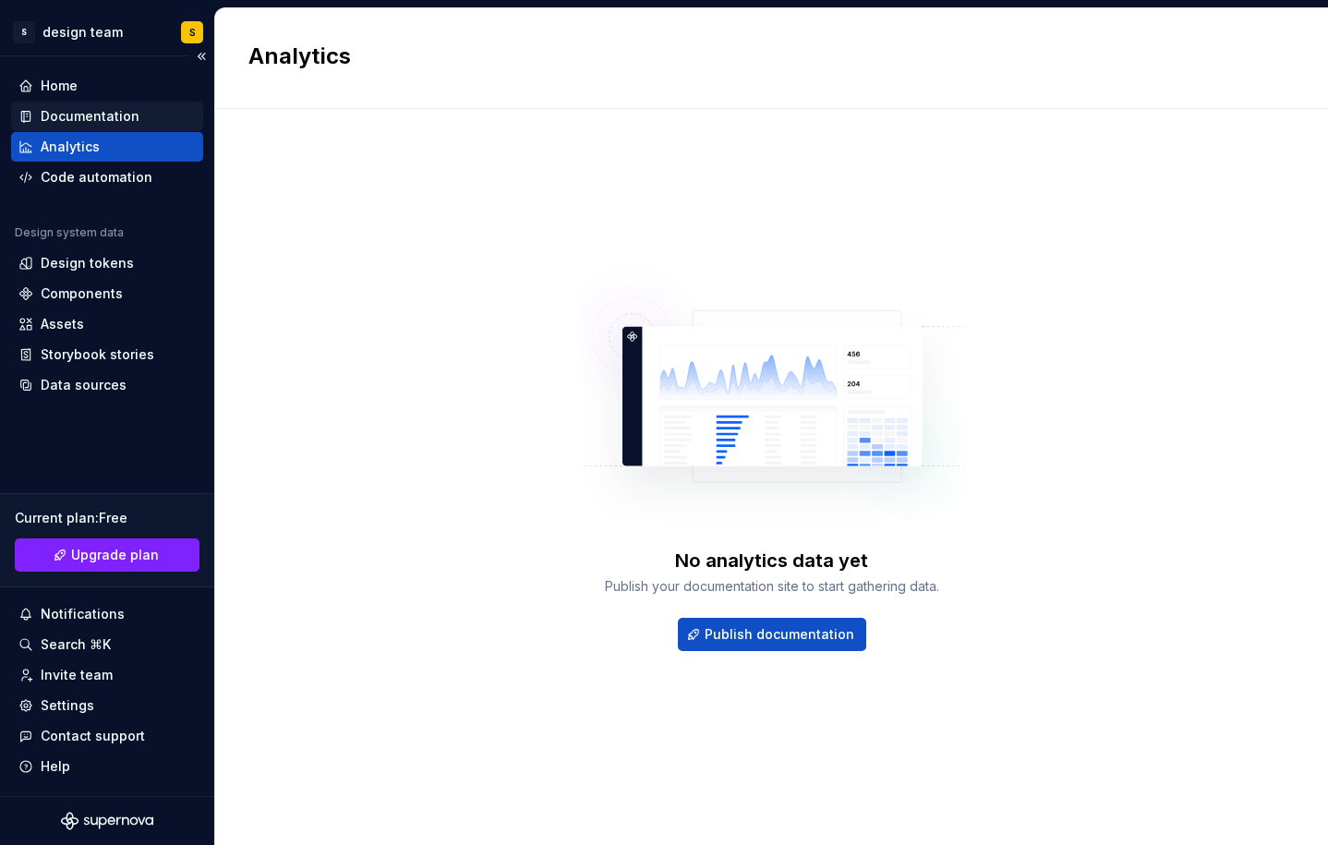
click at [103, 110] on div "Documentation" at bounding box center [90, 116] width 99 height 18
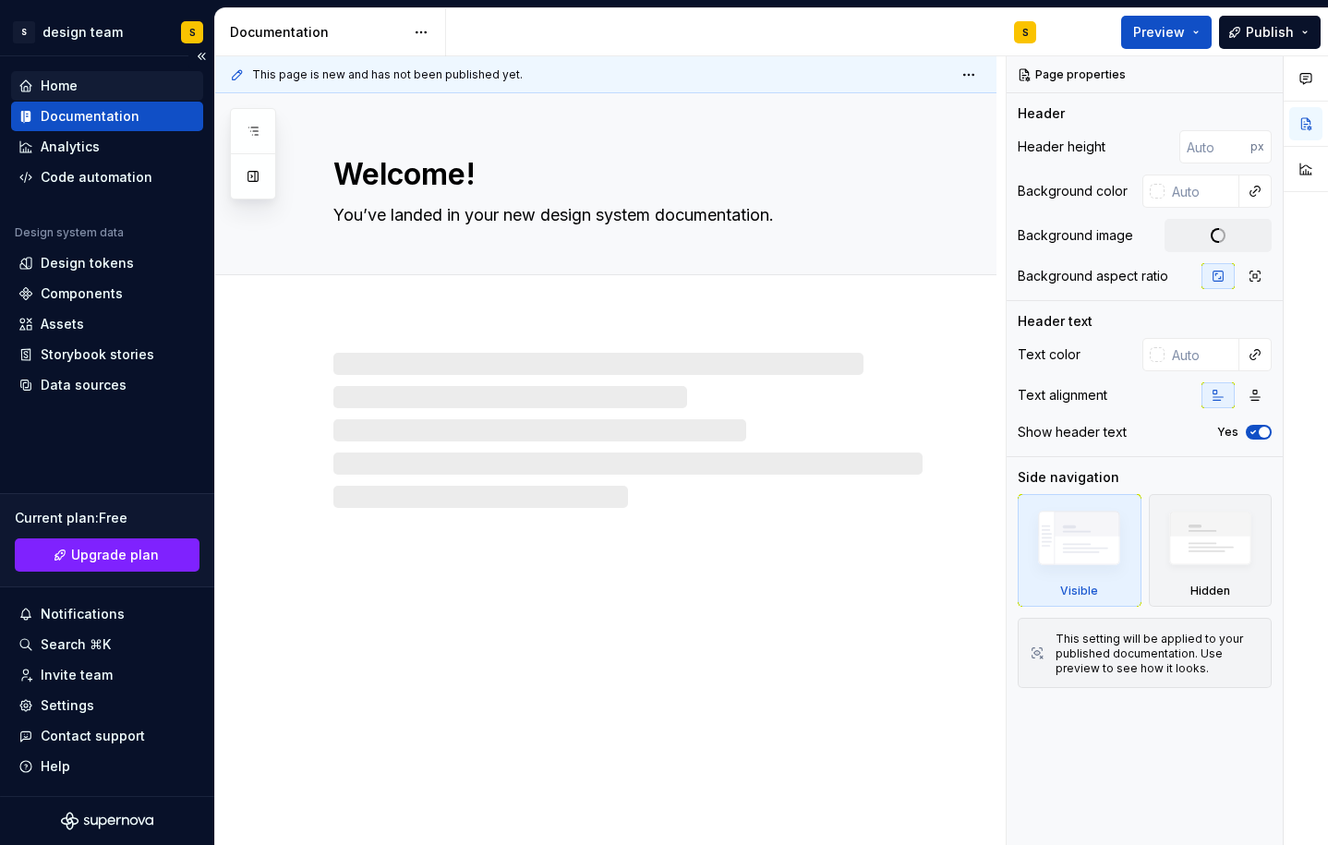
click at [96, 79] on div "Home" at bounding box center [106, 86] width 177 height 18
type textarea "*"
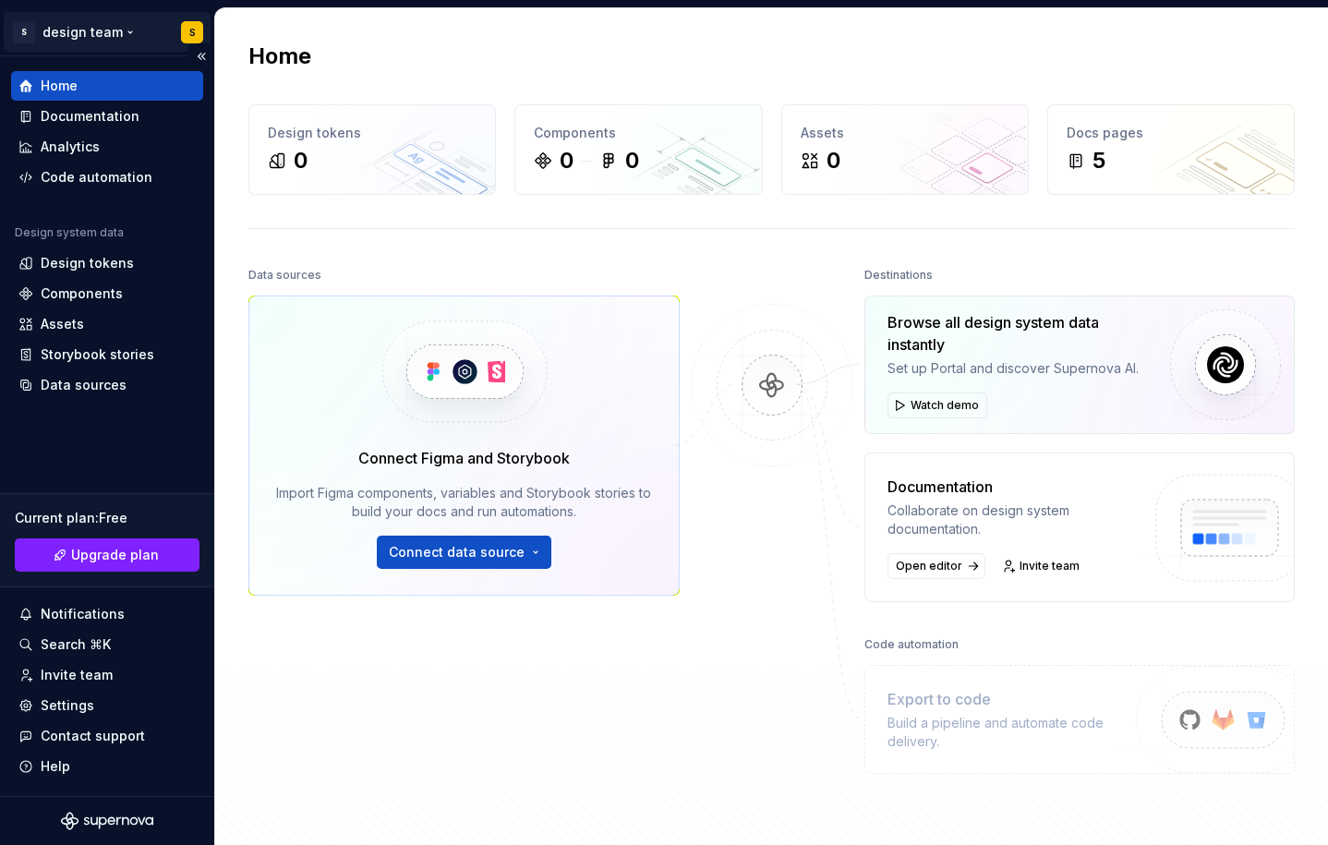
click at [92, 17] on html "S design team S Home Documentation Analytics Code automation Design system data…" at bounding box center [664, 422] width 1328 height 845
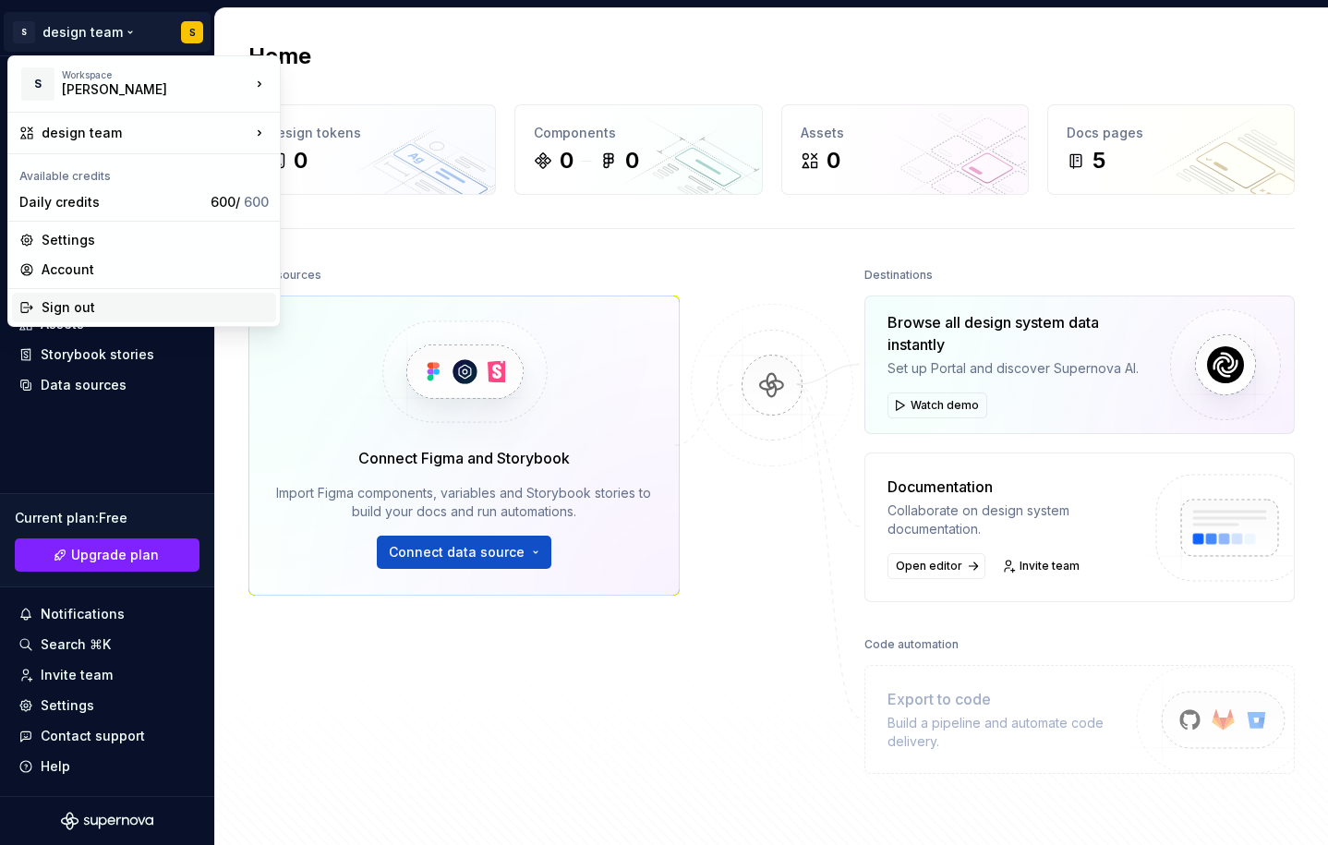
click at [156, 308] on div "Sign out" at bounding box center [155, 307] width 227 height 18
